Goal: Task Accomplishment & Management: Use online tool/utility

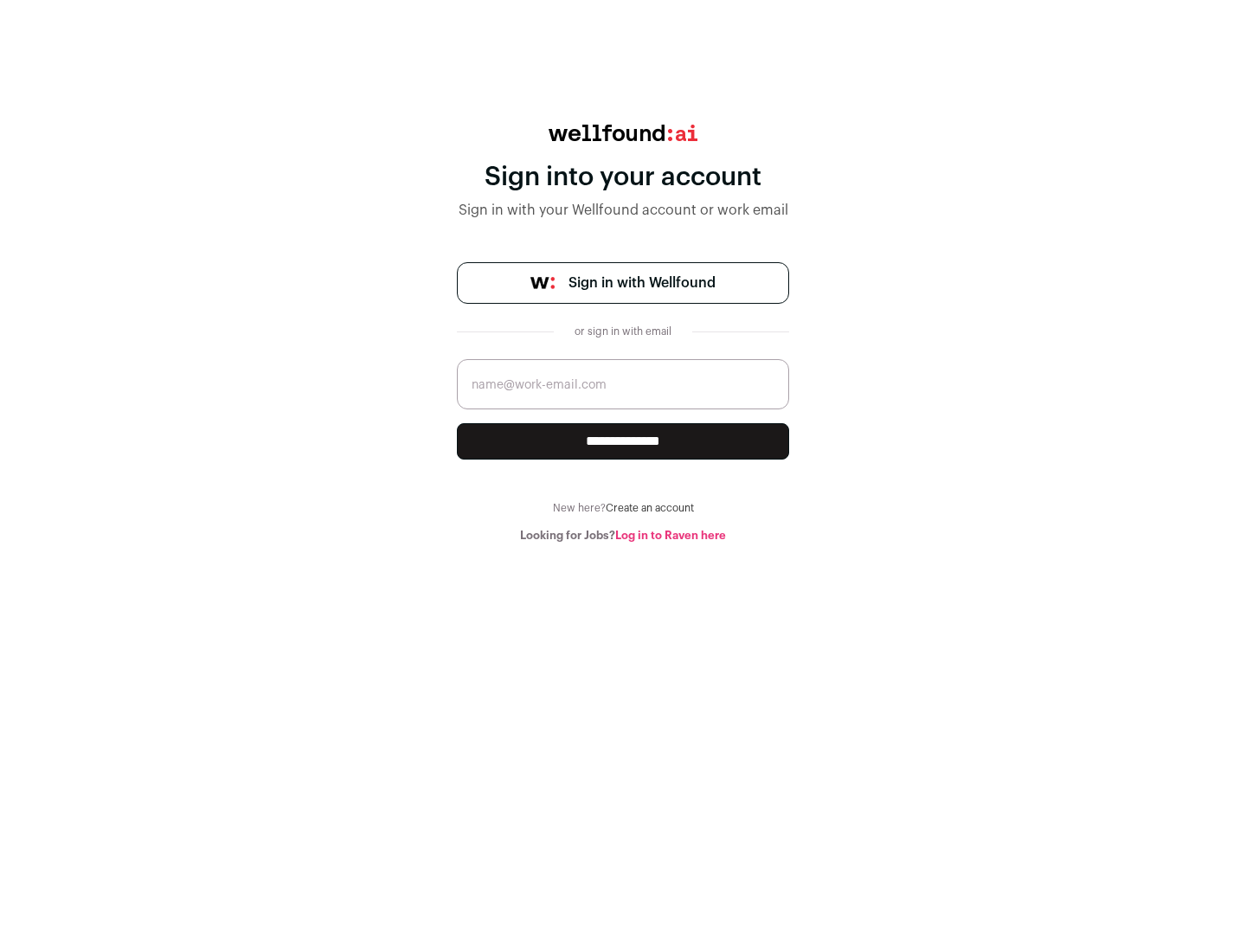
click at [641, 283] on span "Sign in with Wellfound" at bounding box center [642, 283] width 147 height 20
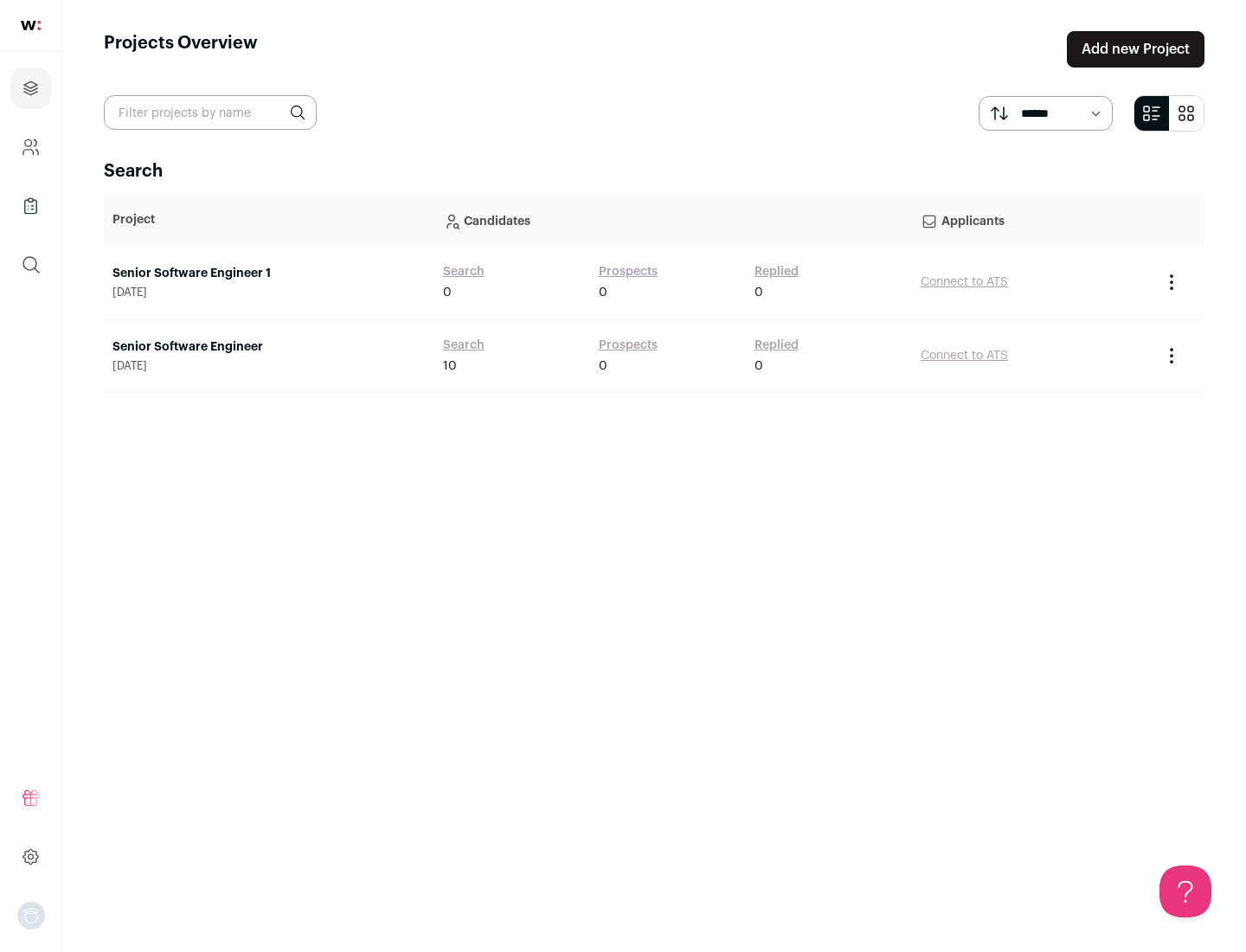
click at [268, 347] on link "Senior Software Engineer" at bounding box center [269, 346] width 314 height 18
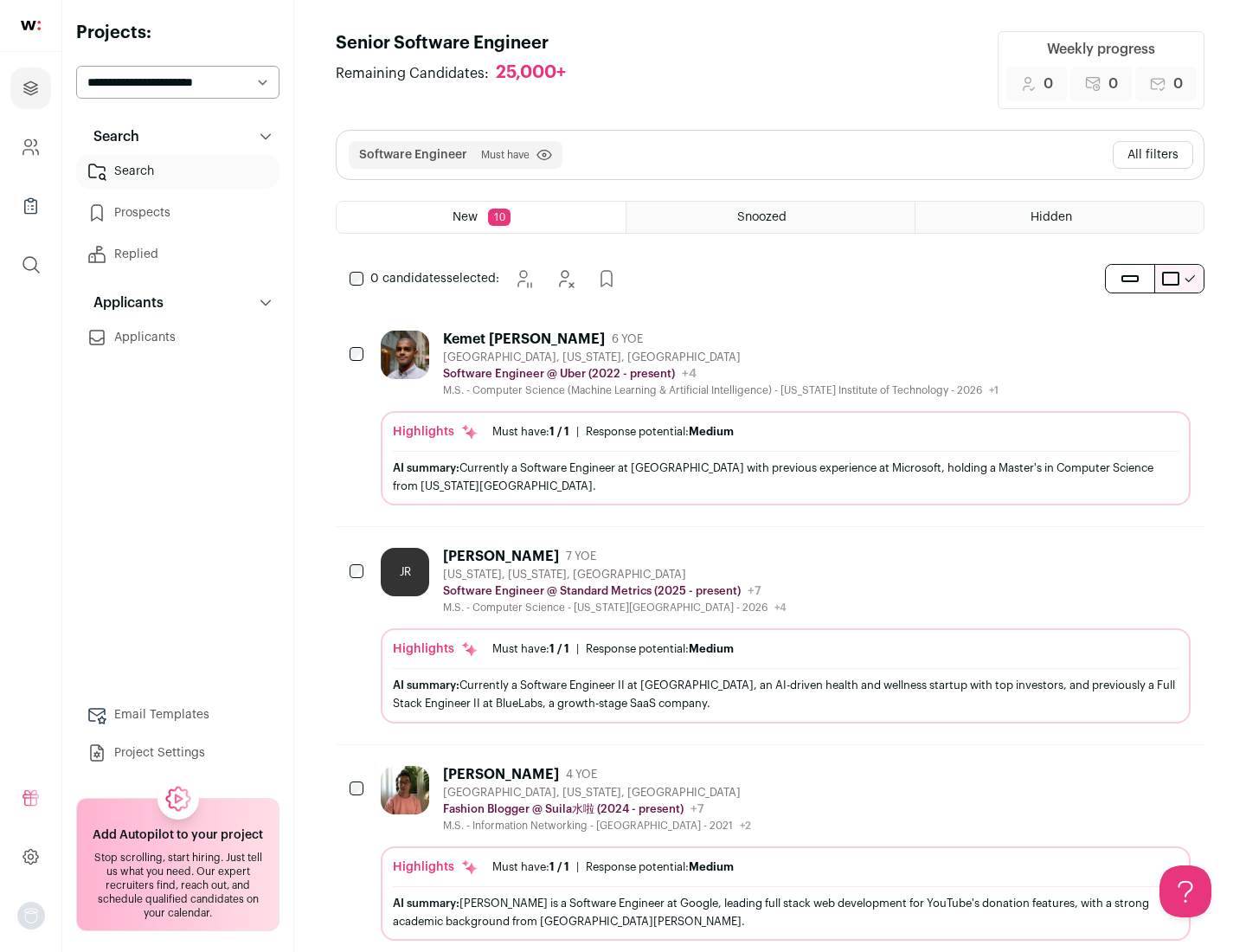
click at [770, 418] on div "Highlights Must have: 1 / 1 How many must haves have been fulfilled? | Response…" at bounding box center [785, 458] width 810 height 94
